Goal: Find specific page/section: Find specific page/section

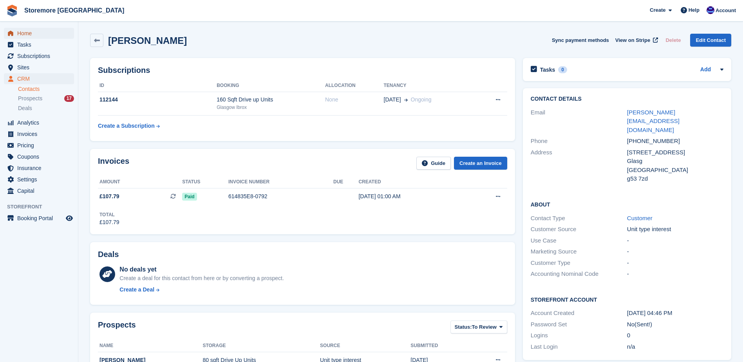
click at [50, 32] on span "Home" at bounding box center [40, 33] width 47 height 11
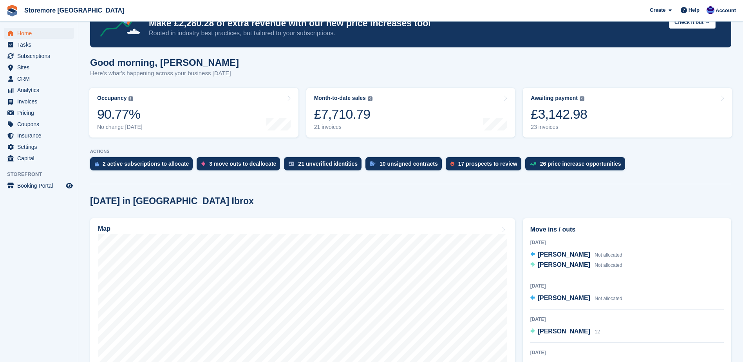
scroll to position [78, 0]
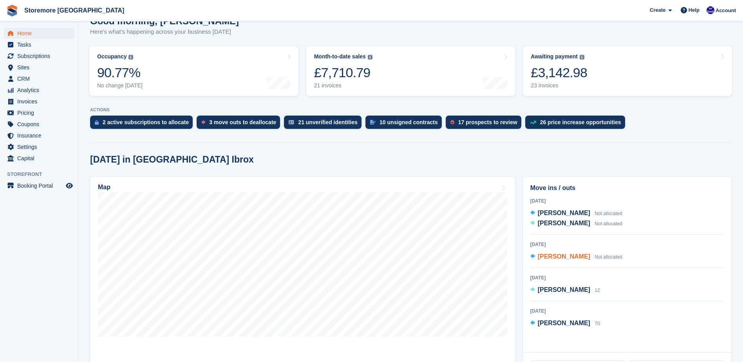
click at [558, 258] on span "[PERSON_NAME]" at bounding box center [564, 256] width 52 height 7
